Goal: Find specific page/section: Find specific page/section

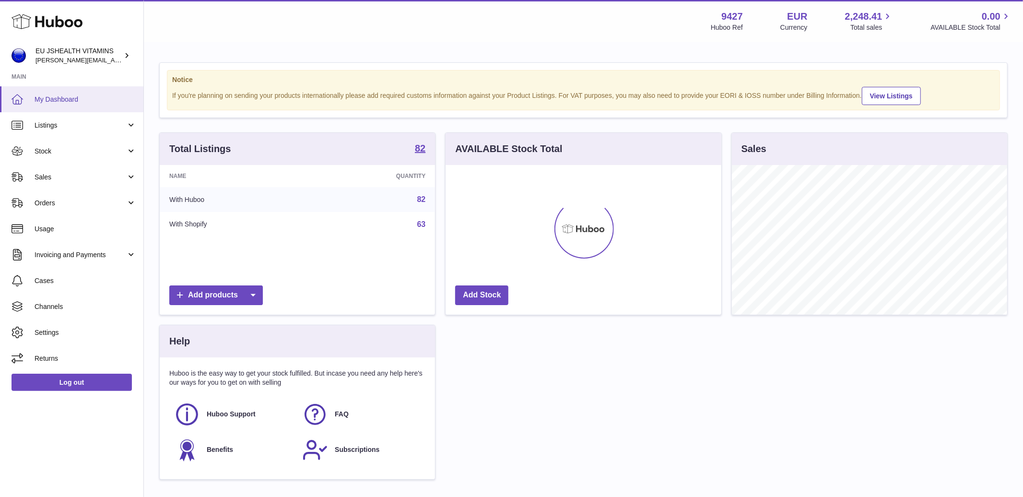
scroll to position [150, 275]
click at [81, 152] on span "Stock" at bounding box center [81, 151] width 92 height 9
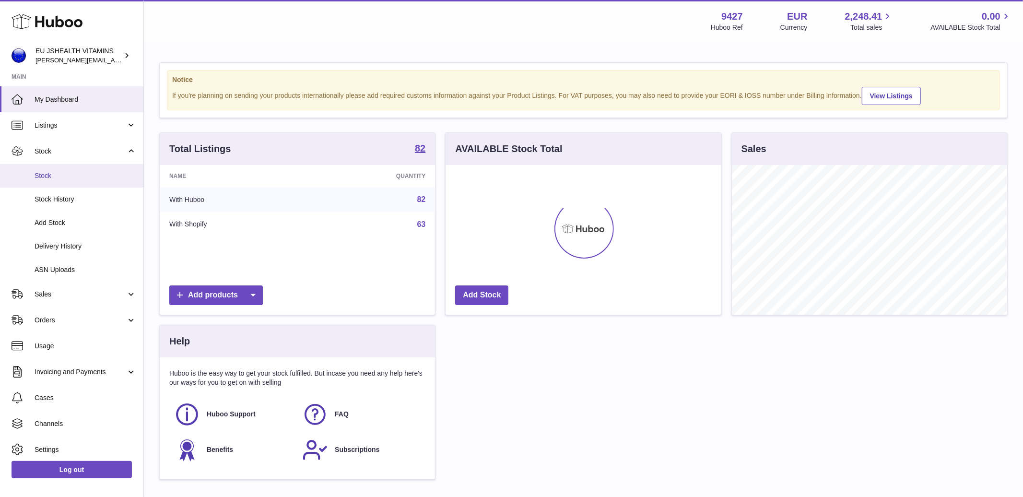
click at [76, 178] on span "Stock" at bounding box center [86, 175] width 102 height 9
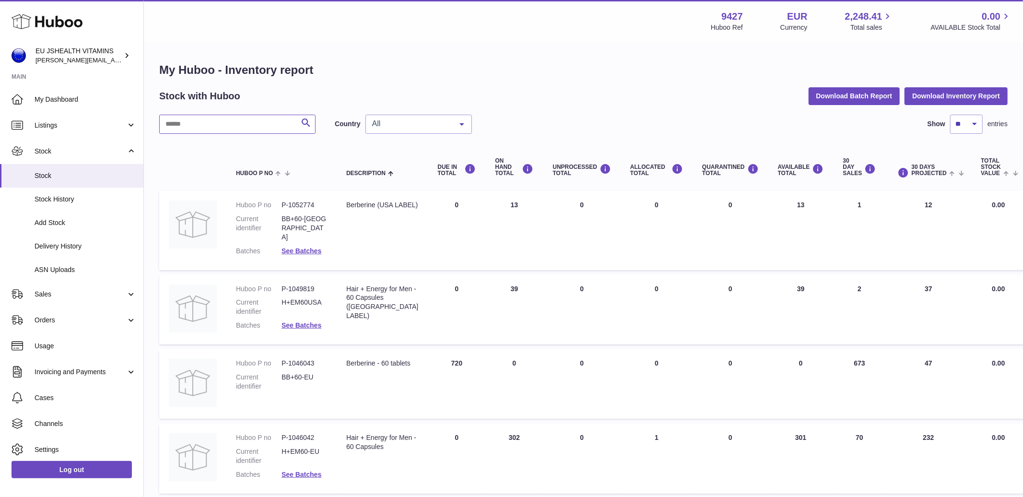
click at [226, 125] on input "text" at bounding box center [237, 124] width 156 height 19
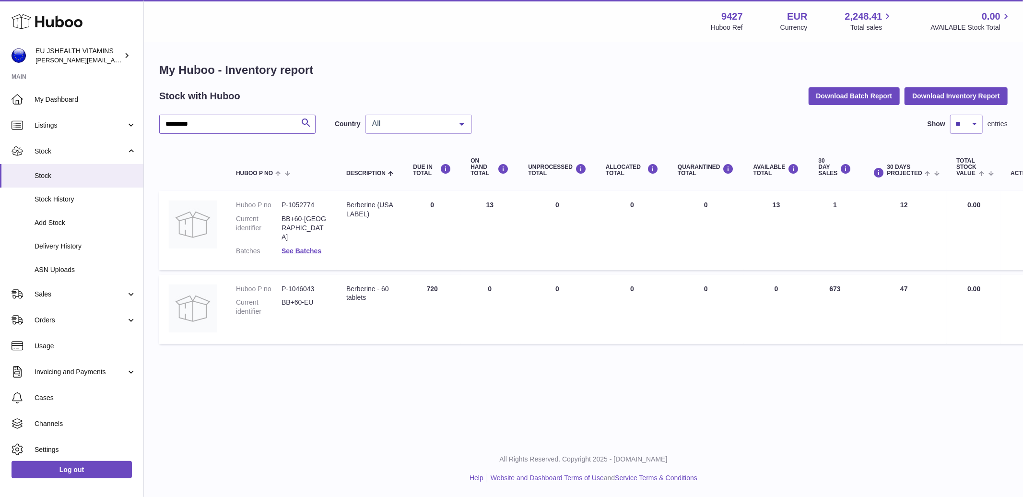
type input "*********"
click at [98, 465] on link "Log out" at bounding box center [72, 469] width 120 height 17
